Goal: Use online tool/utility: Use online tool/utility

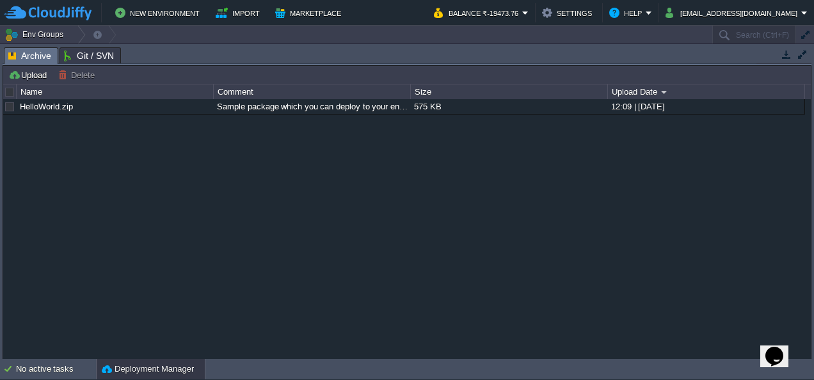
drag, startPoint x: 484, startPoint y: 44, endPoint x: 478, endPoint y: 124, distance: 80.2
click at [478, 124] on div "Tasks Activity Log Archive Git / SVN Upload Delete Deploy to ... Custom applica…" at bounding box center [407, 202] width 814 height 316
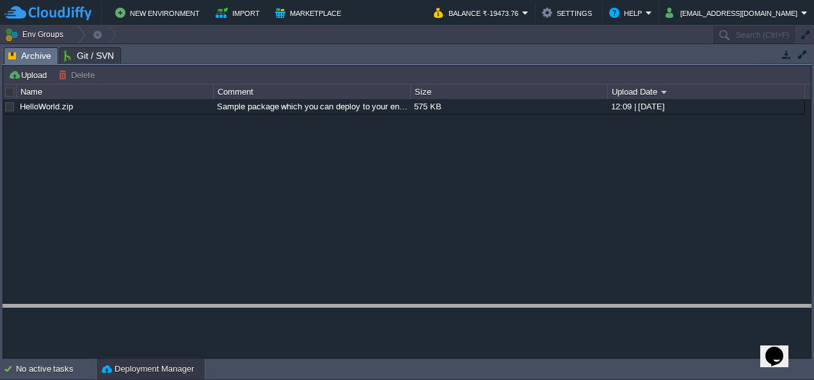
drag, startPoint x: 405, startPoint y: 60, endPoint x: 437, endPoint y: 317, distance: 258.7
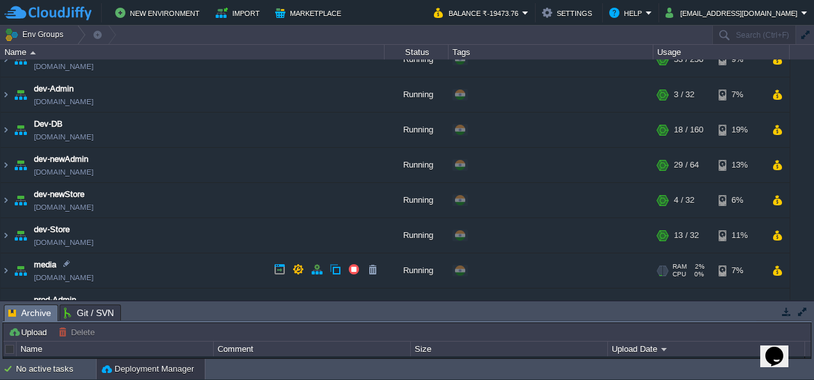
scroll to position [17, 0]
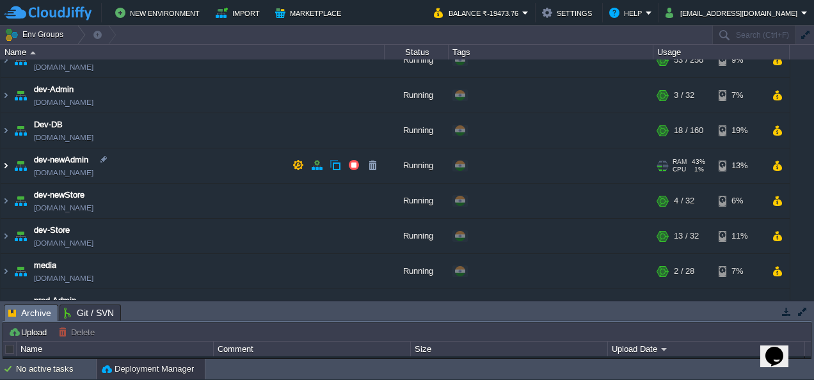
click at [1, 164] on img at bounding box center [6, 165] width 10 height 35
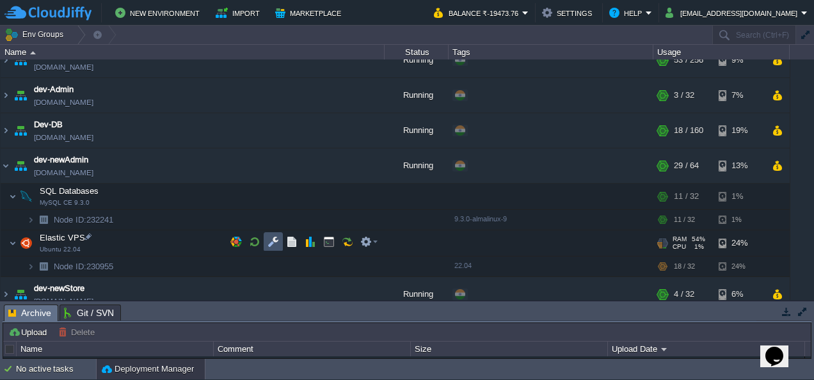
click at [273, 237] on button "button" at bounding box center [274, 242] width 12 height 12
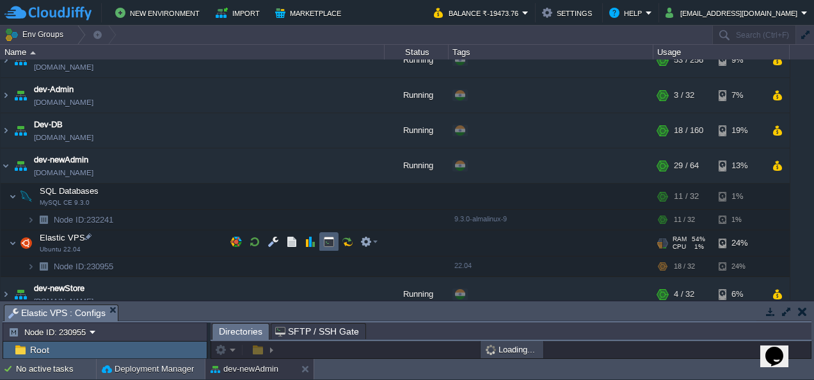
click at [335, 242] on td at bounding box center [328, 241] width 19 height 19
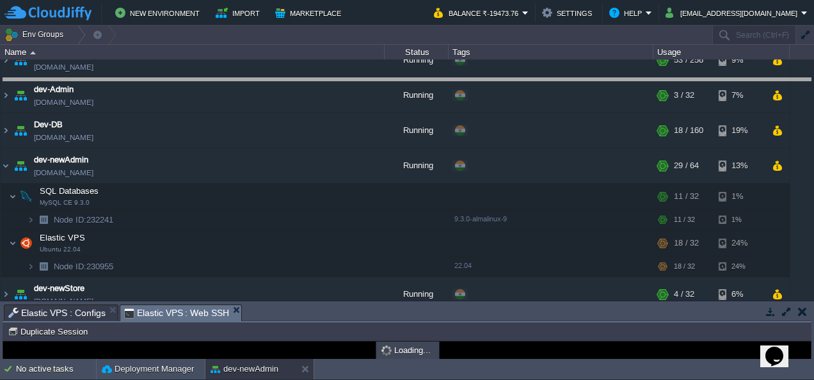
drag, startPoint x: 351, startPoint y: 317, endPoint x: 392, endPoint y: 91, distance: 230.3
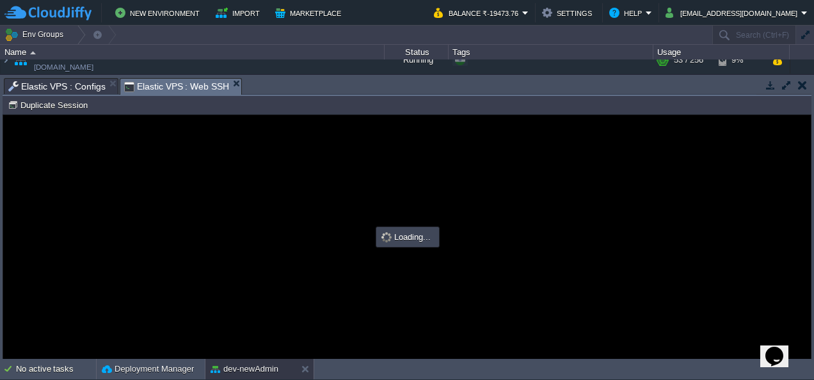
scroll to position [0, 0]
type input "#000000"
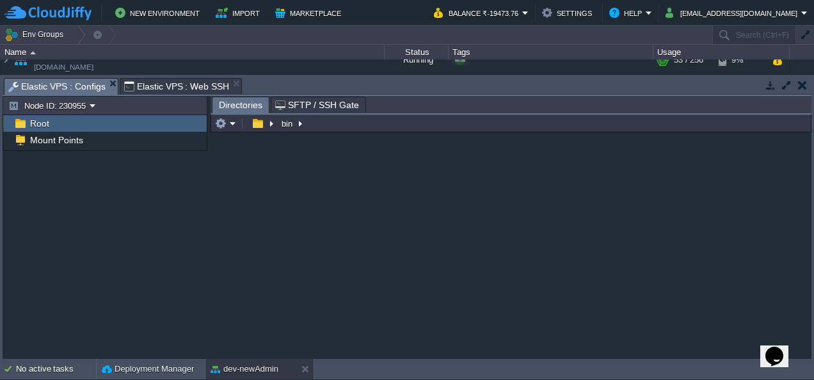
click at [66, 83] on span "Elastic VPS : Configs" at bounding box center [56, 87] width 97 height 16
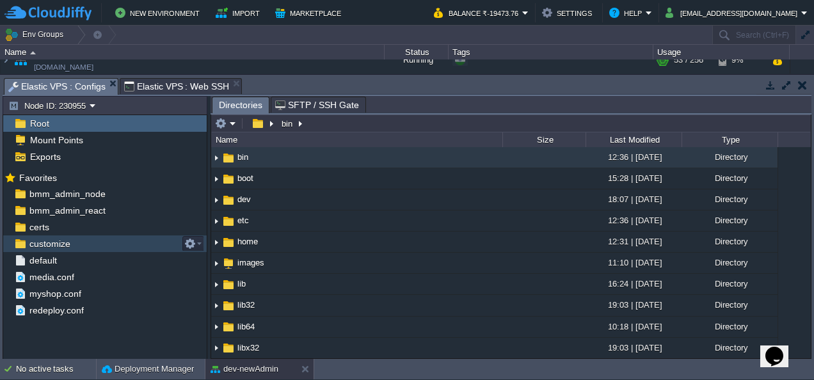
click at [189, 236] on div "customize" at bounding box center [105, 244] width 204 height 17
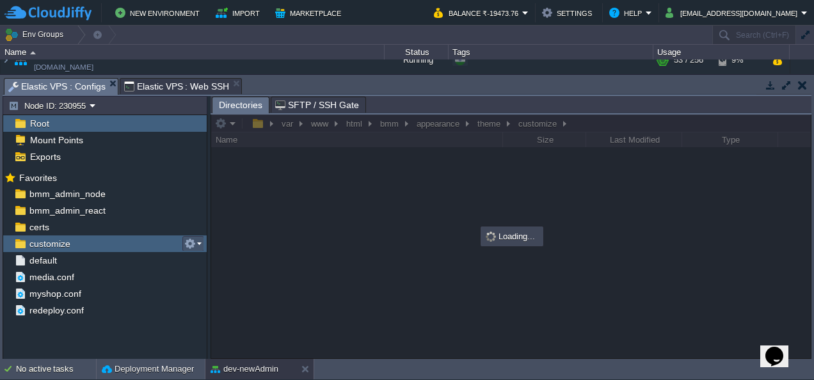
click at [193, 243] on button "button" at bounding box center [190, 244] width 12 height 12
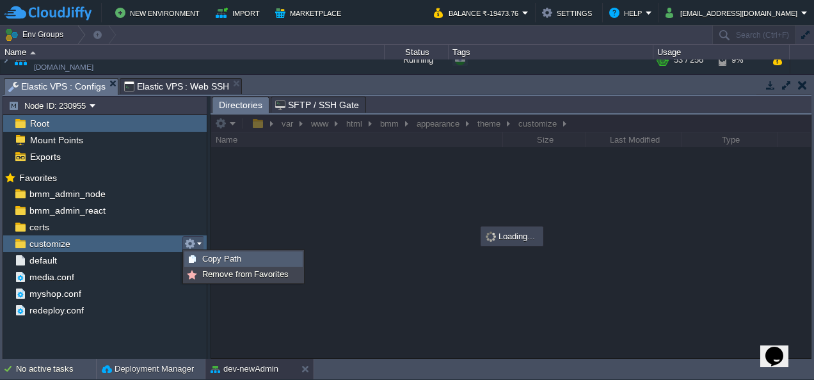
click at [228, 260] on span "Copy Path" at bounding box center [221, 259] width 39 height 10
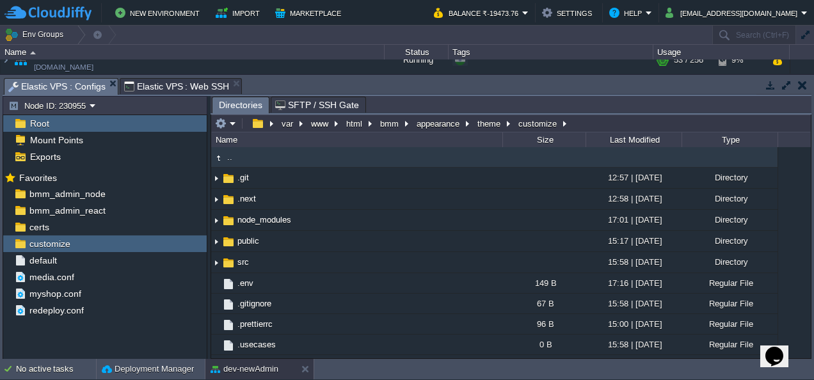
click at [162, 86] on span "Elastic VPS : Web SSH" at bounding box center [177, 86] width 106 height 15
